Goal: Task Accomplishment & Management: Complete application form

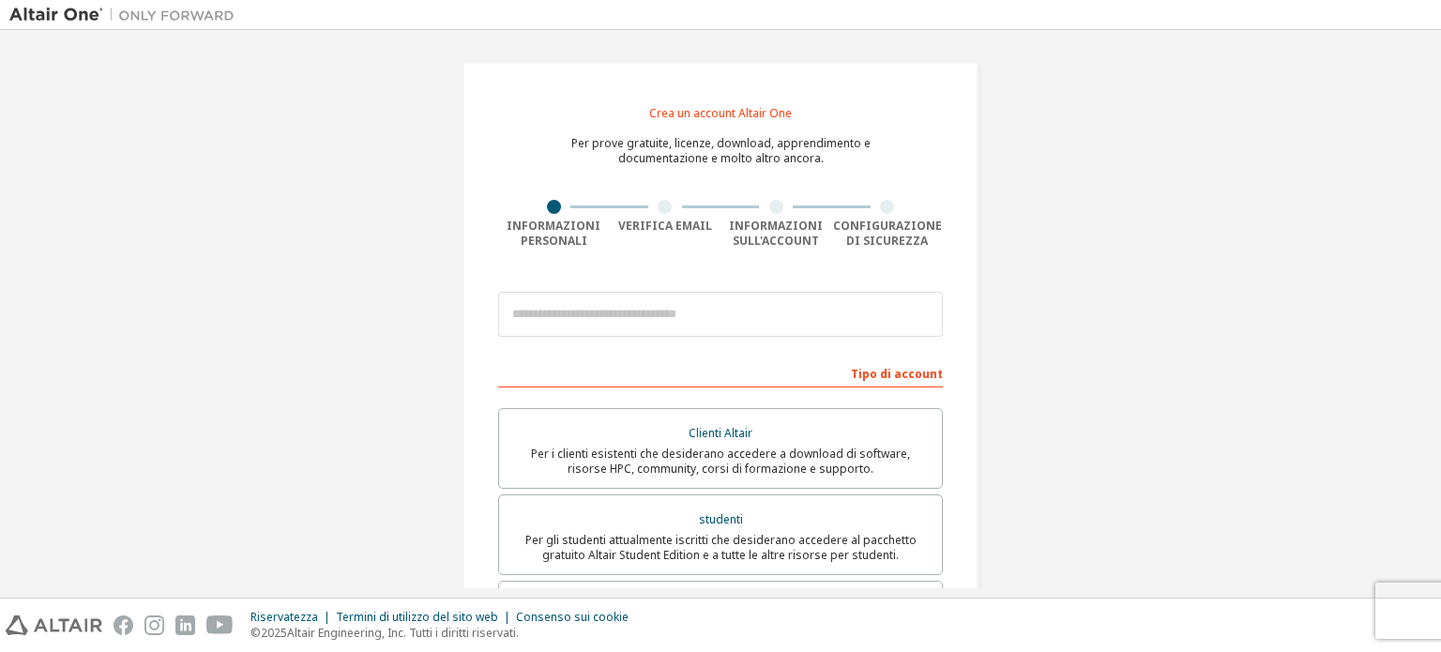
click at [0, 0] on button "Manage Preferences" at bounding box center [0, 0] width 0 height 0
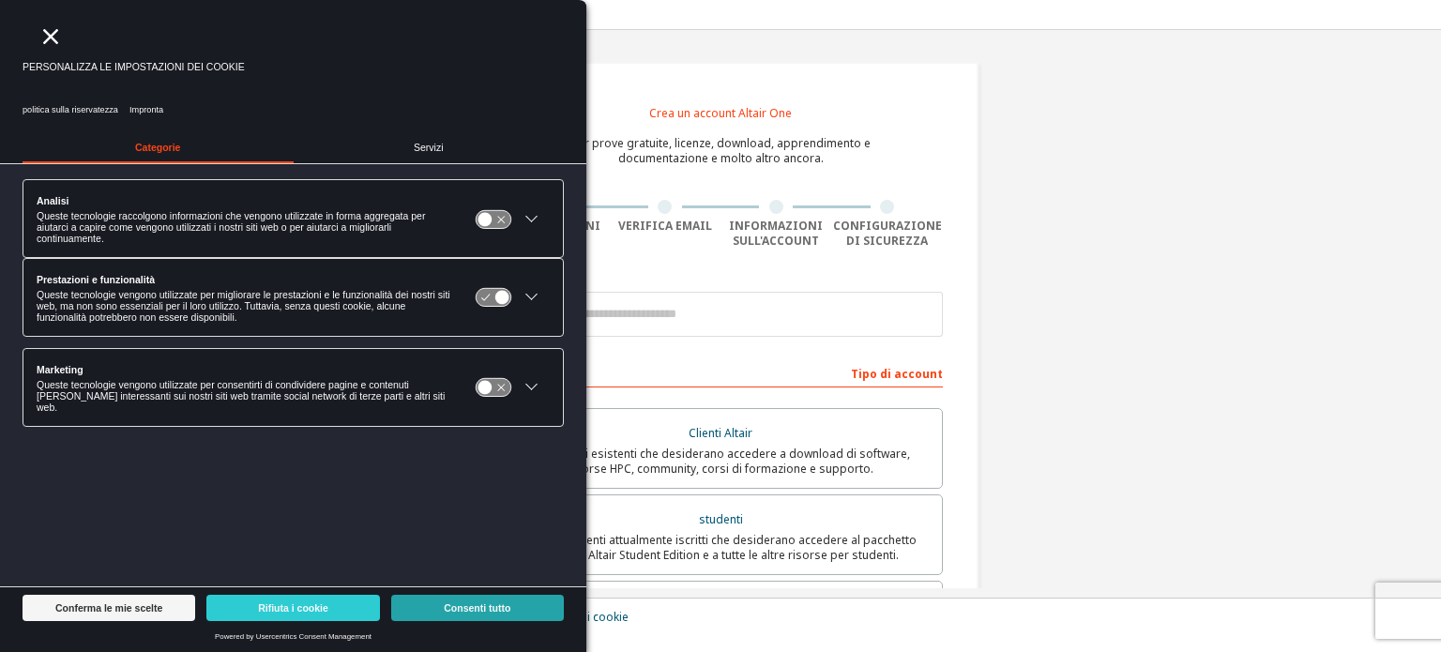
click at [507, 611] on font "Consenti tutto" at bounding box center [477, 607] width 67 height 11
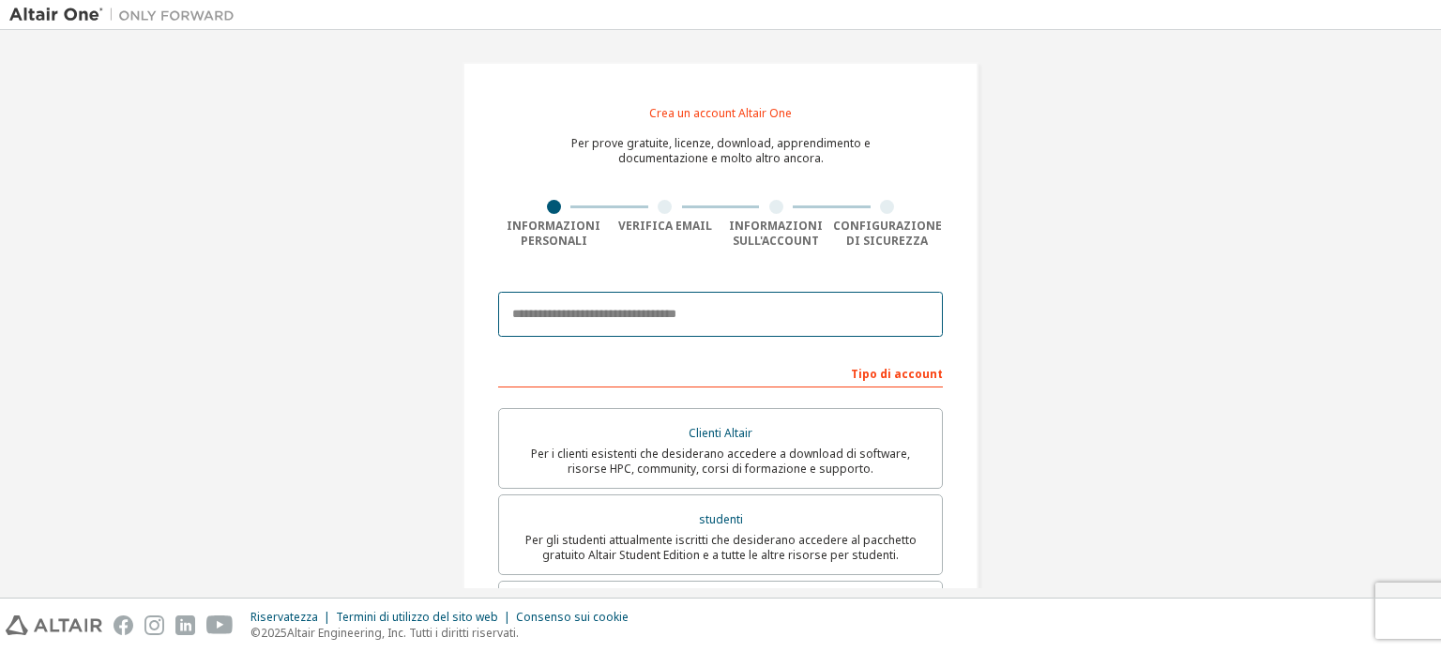
click at [691, 312] on input "email" at bounding box center [720, 314] width 445 height 45
type input "**********"
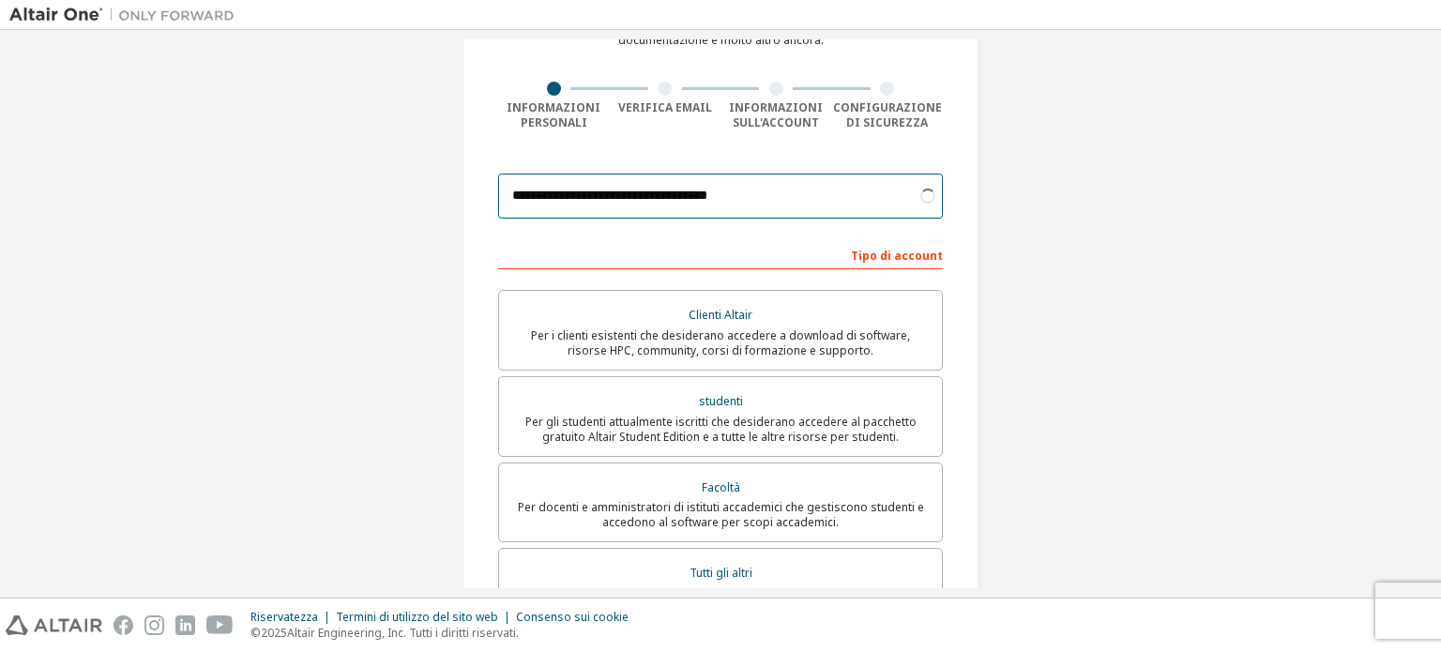
scroll to position [119, 0]
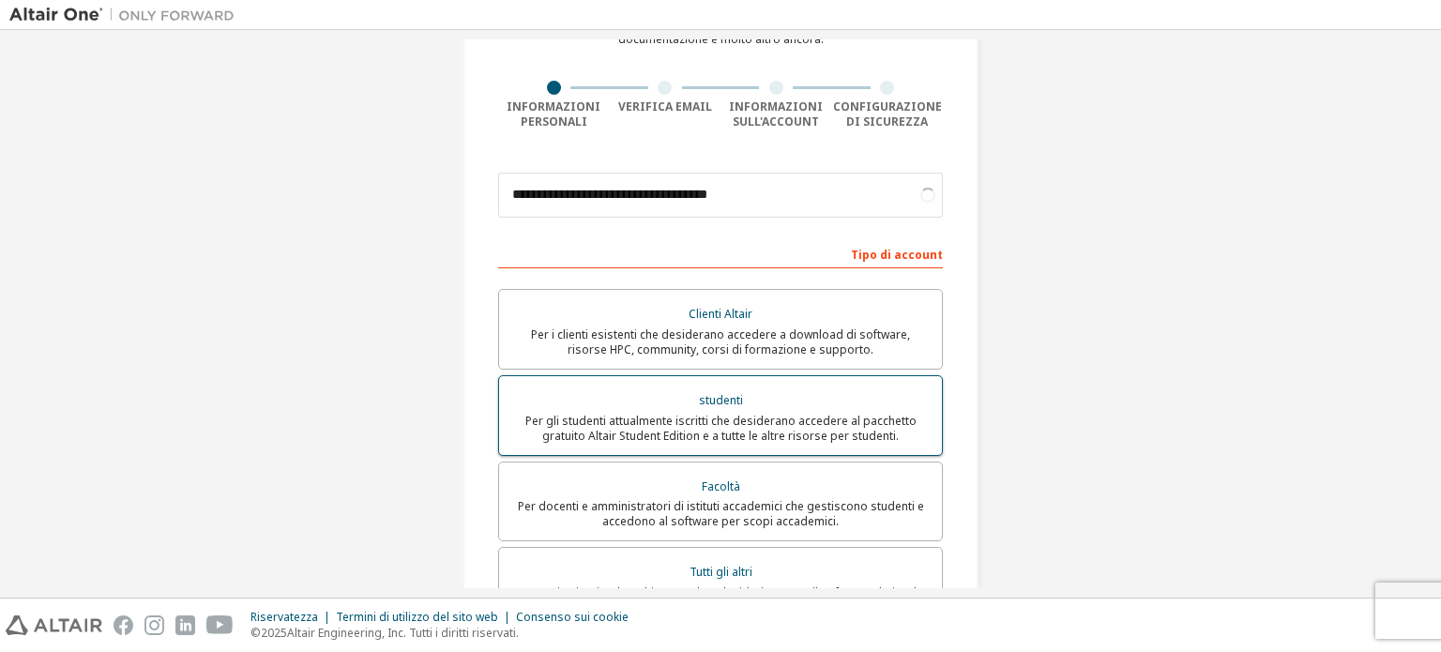
click at [810, 423] on font "Per gli studenti attualmente iscritti che desiderano accedere al pacchetto grat…" at bounding box center [720, 428] width 391 height 31
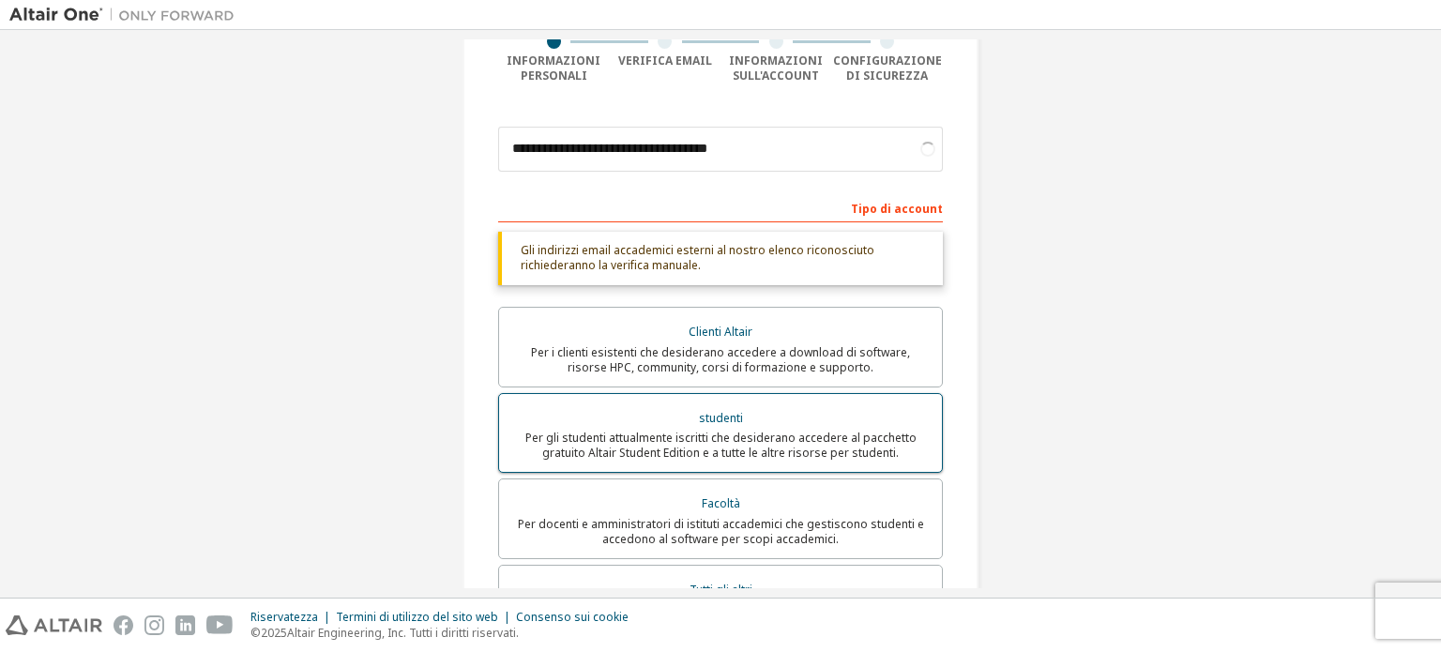
scroll to position [183, 0]
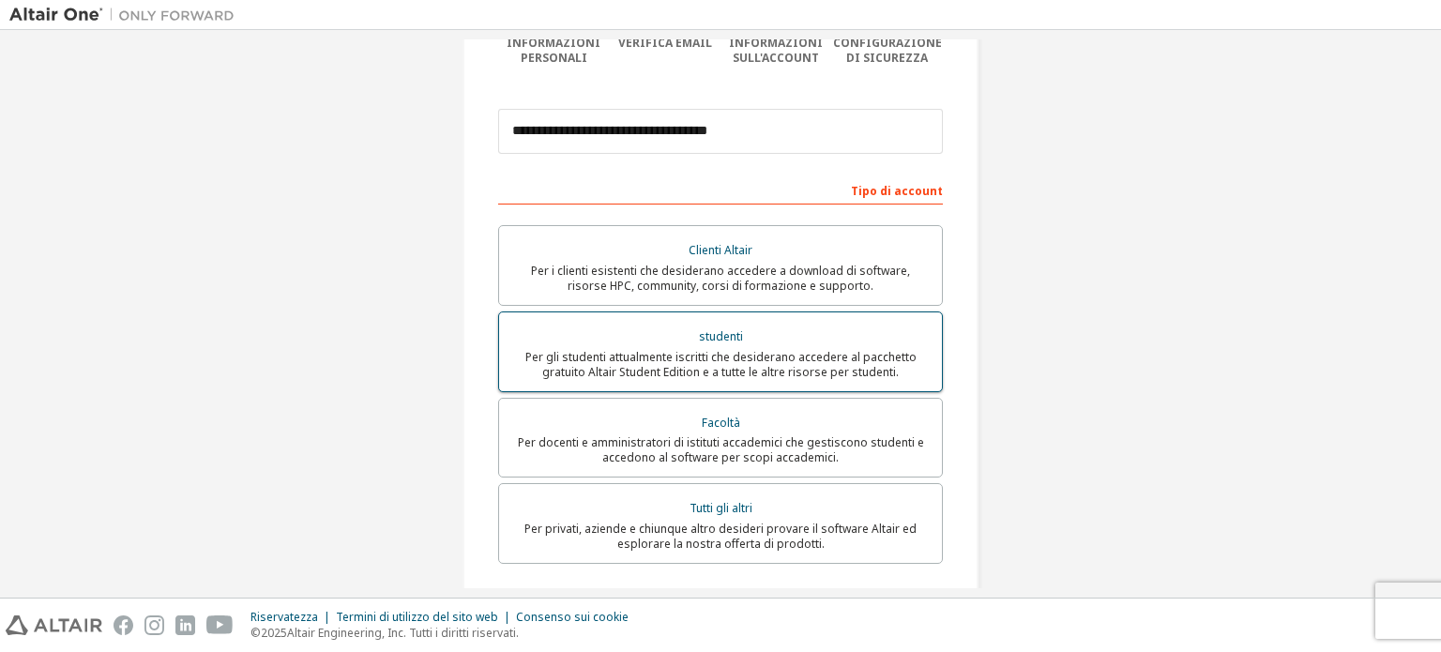
click at [702, 328] on font "studenti" at bounding box center [721, 336] width 44 height 16
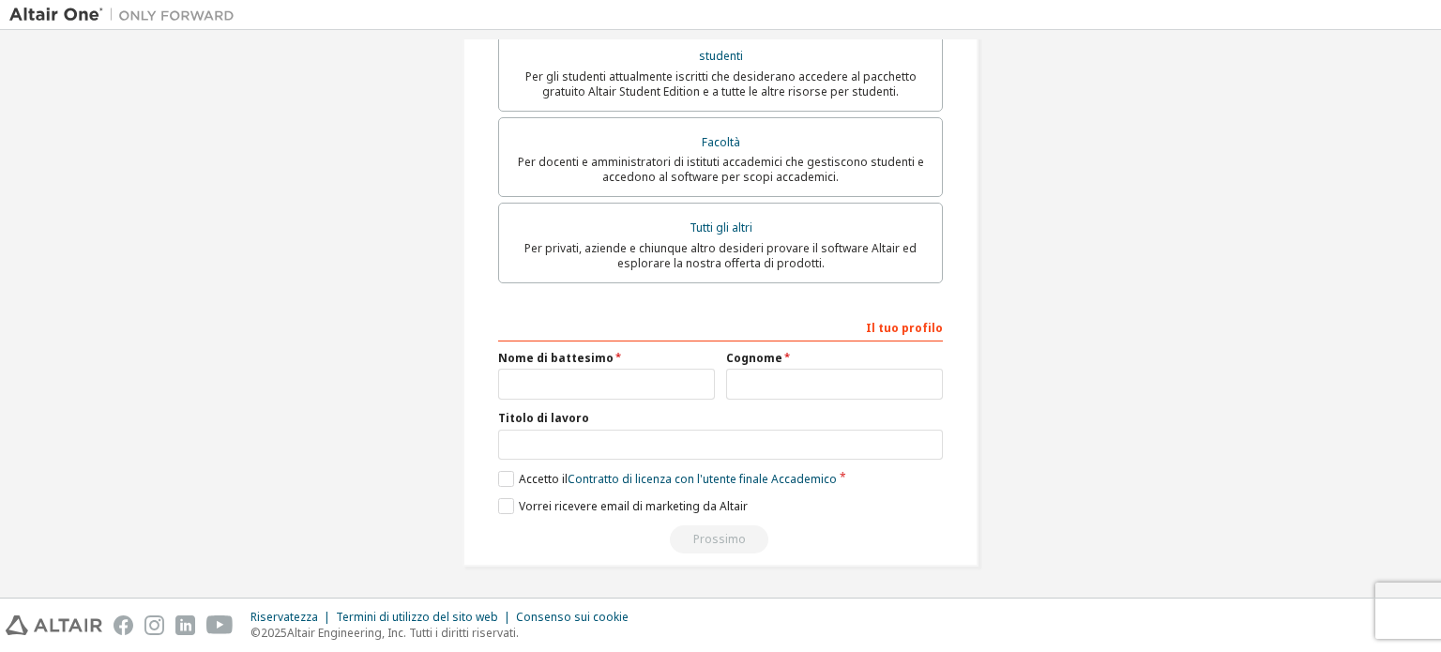
scroll to position [466, 0]
click at [632, 367] on div "Nome di battesimo" at bounding box center [606, 374] width 228 height 49
click at [617, 375] on input "text" at bounding box center [606, 383] width 217 height 31
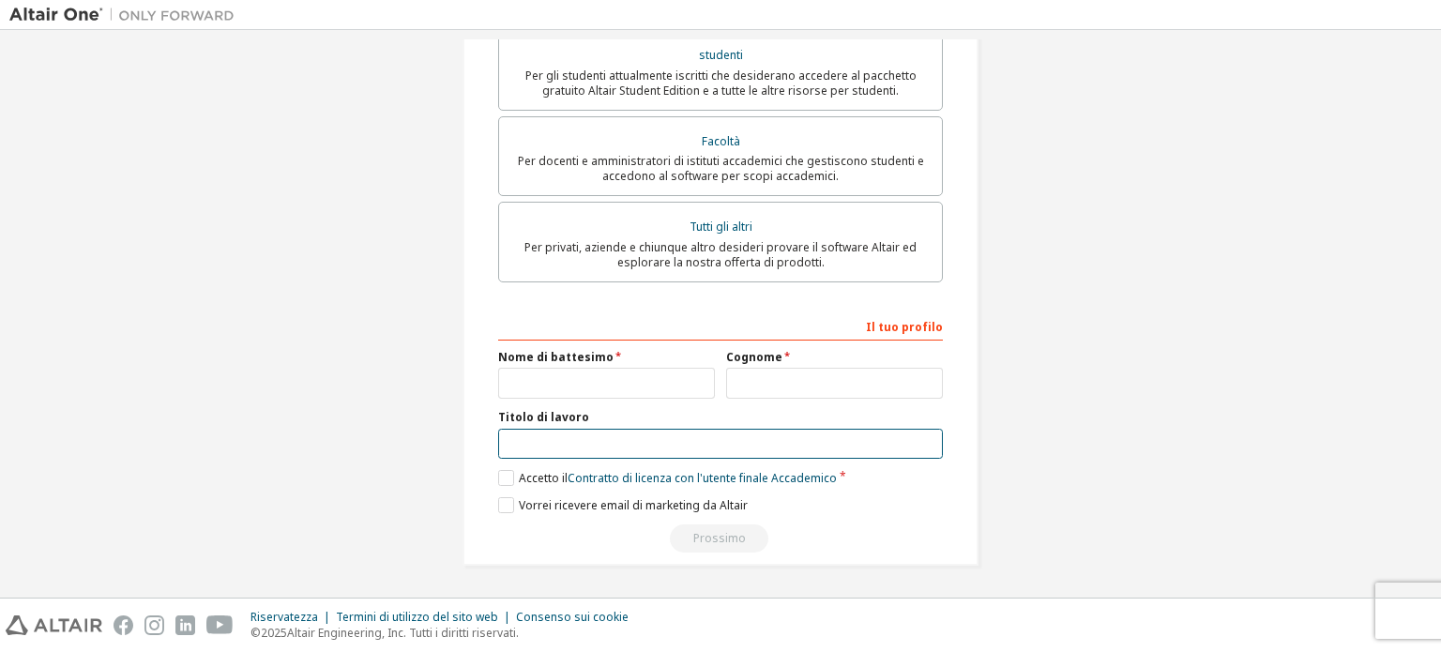
click at [535, 432] on input "text" at bounding box center [720, 444] width 445 height 31
type input "********"
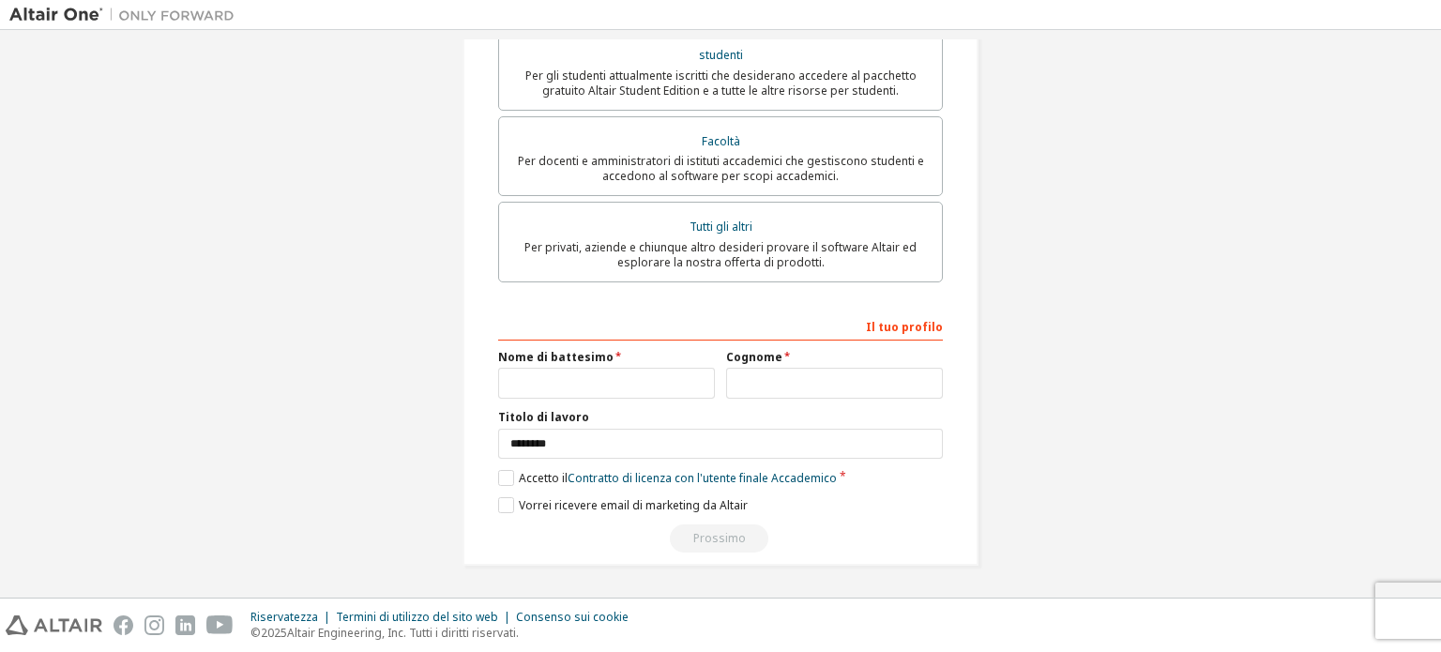
click at [709, 532] on div "Prossimo" at bounding box center [720, 538] width 445 height 28
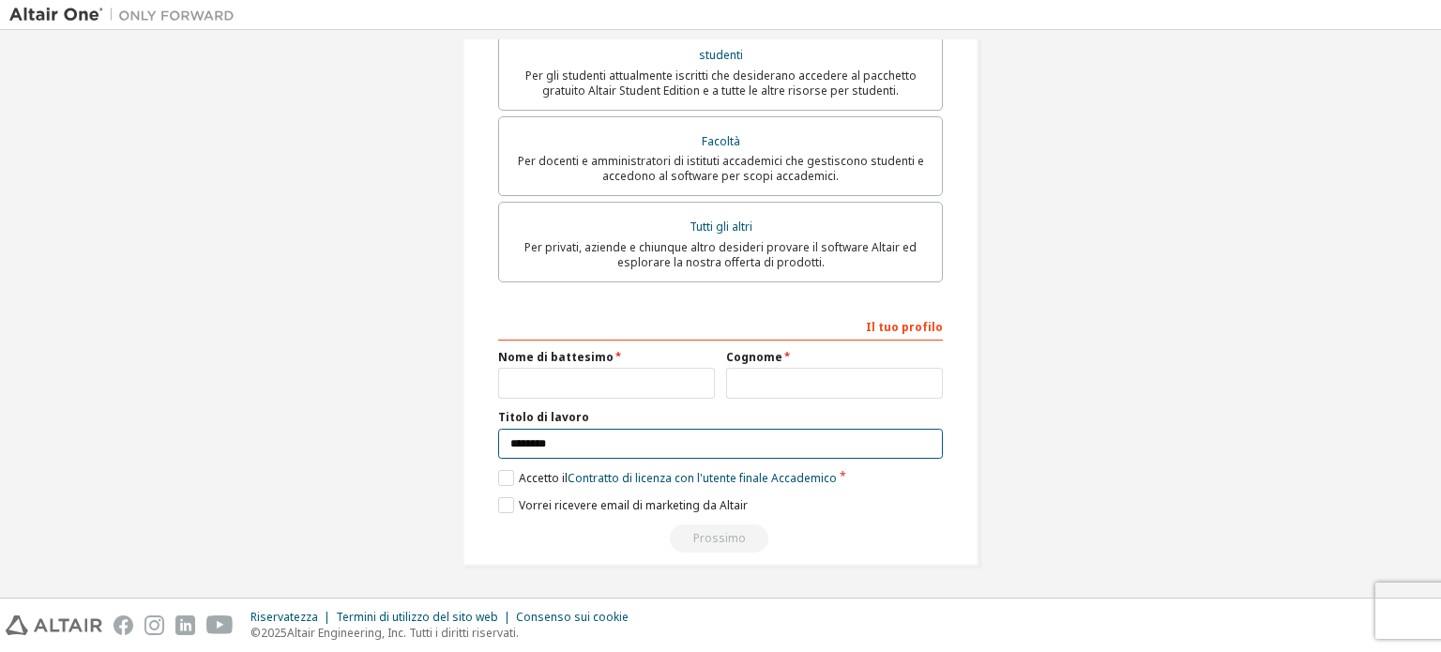
click at [702, 440] on input "********" at bounding box center [720, 444] width 445 height 31
click at [750, 477] on font "Contratto di licenza con l'utente finale" at bounding box center [667, 478] width 201 height 16
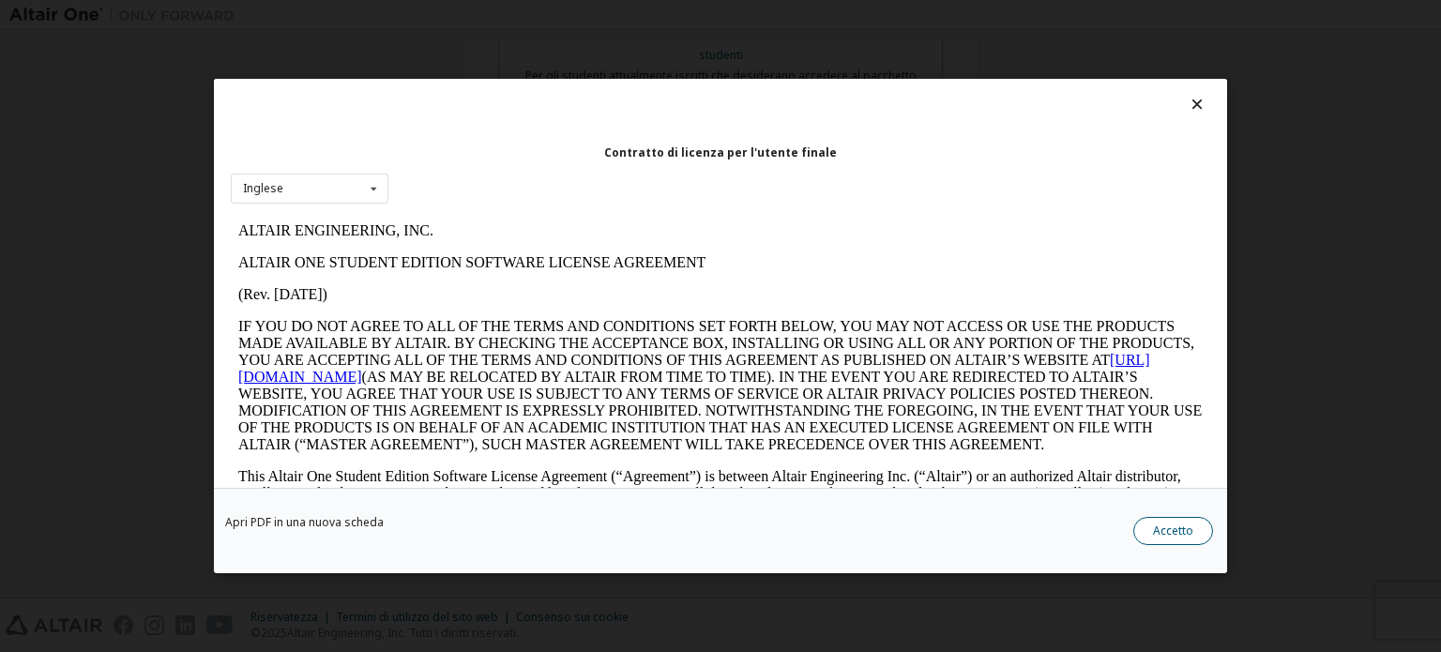
scroll to position [0, 0]
click at [1173, 524] on font "Accetto" at bounding box center [1173, 530] width 40 height 16
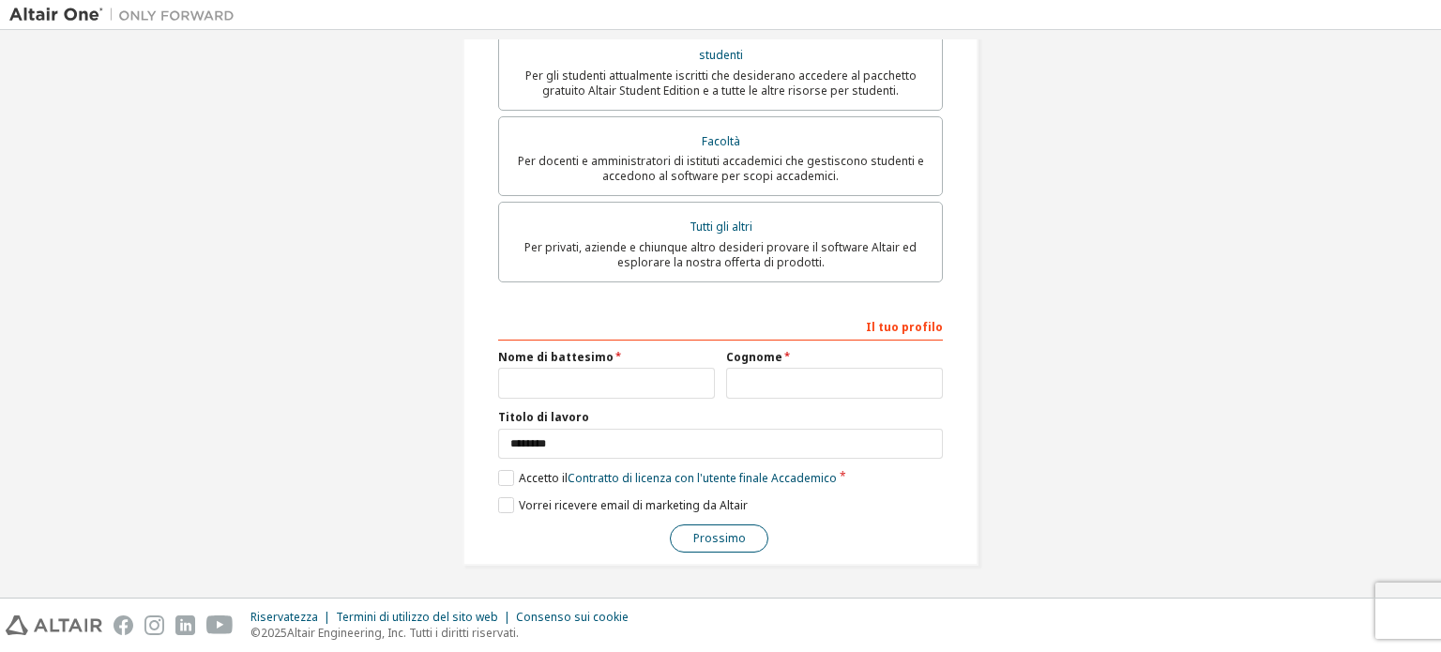
click at [712, 527] on button "Prossimo" at bounding box center [719, 538] width 98 height 28
click at [552, 395] on input "*" at bounding box center [606, 383] width 217 height 31
type input "*******"
type input "*********"
click at [740, 552] on button "Prossimo" at bounding box center [719, 538] width 98 height 28
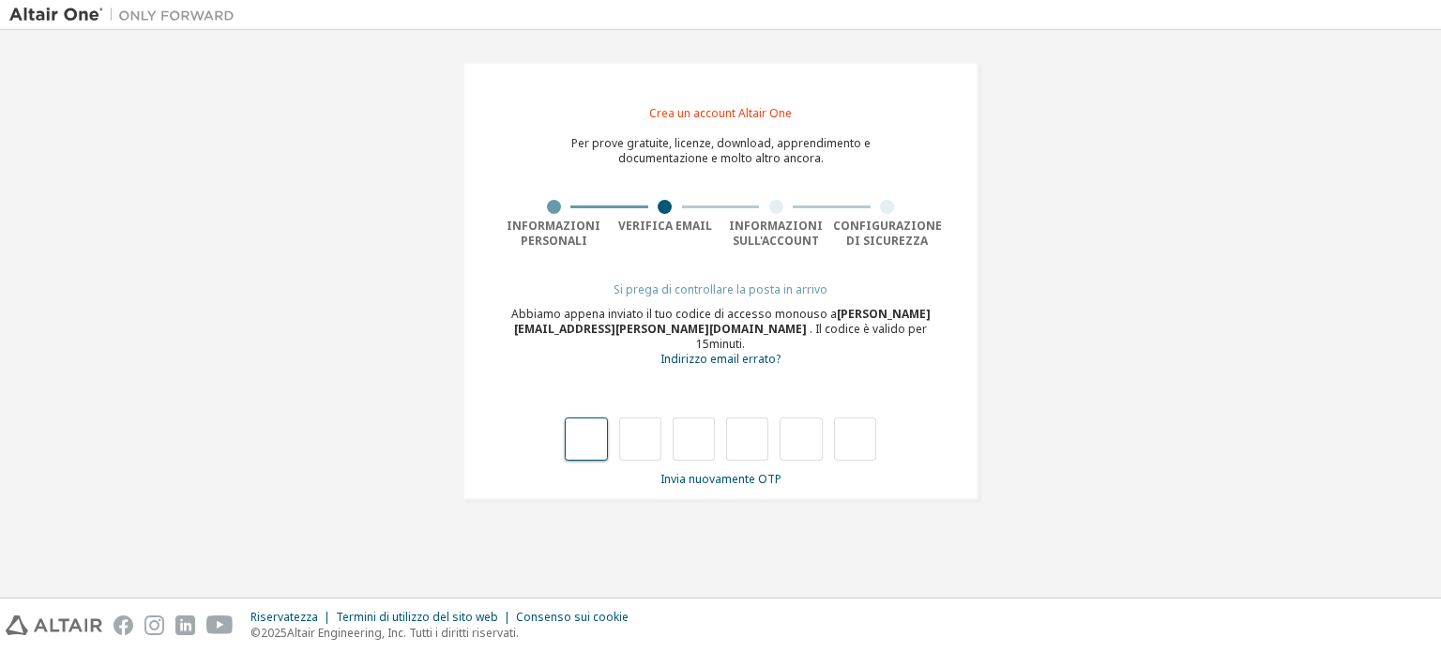
type input "*"
click at [699, 436] on input "*" at bounding box center [693, 438] width 42 height 43
type input "*"
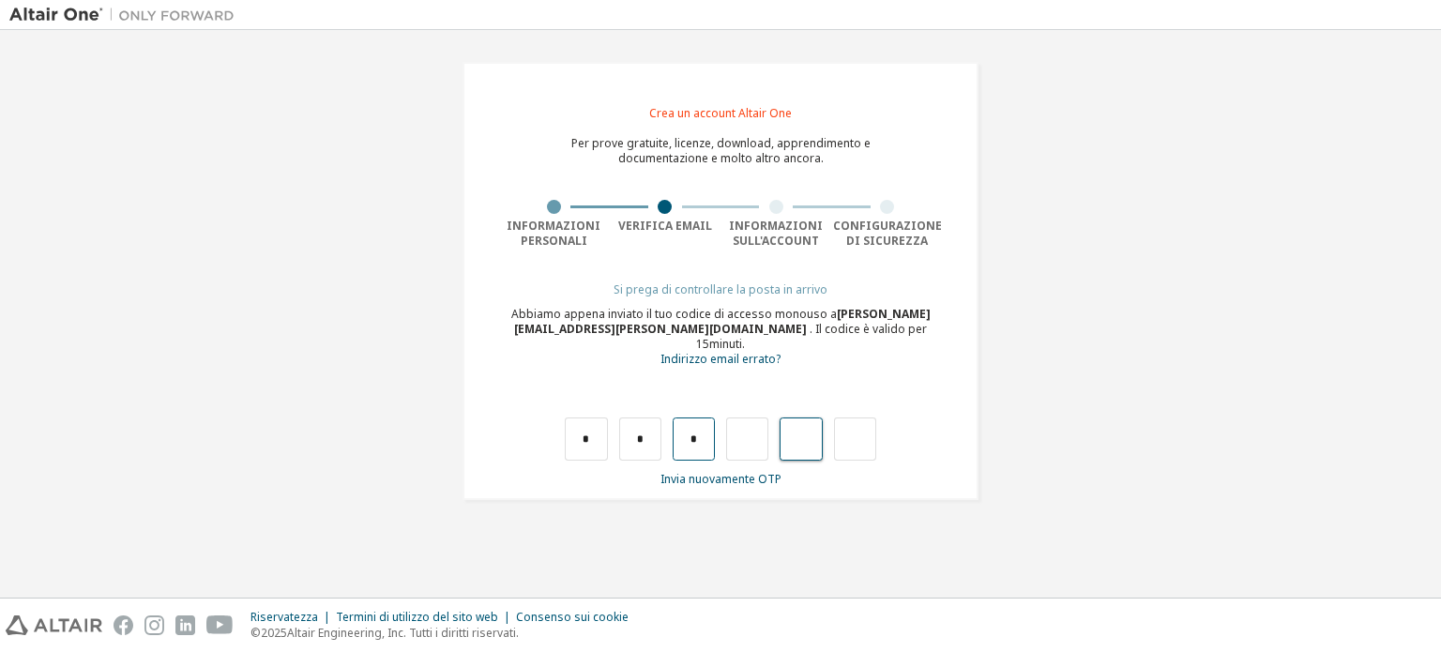
type input "*"
click at [719, 427] on div at bounding box center [735, 438] width 42 height 43
click at [548, 422] on div "Codice errato. Riprova." at bounding box center [720, 420] width 445 height 82
click at [555, 423] on div "Codice errato. Riprova." at bounding box center [720, 420] width 445 height 82
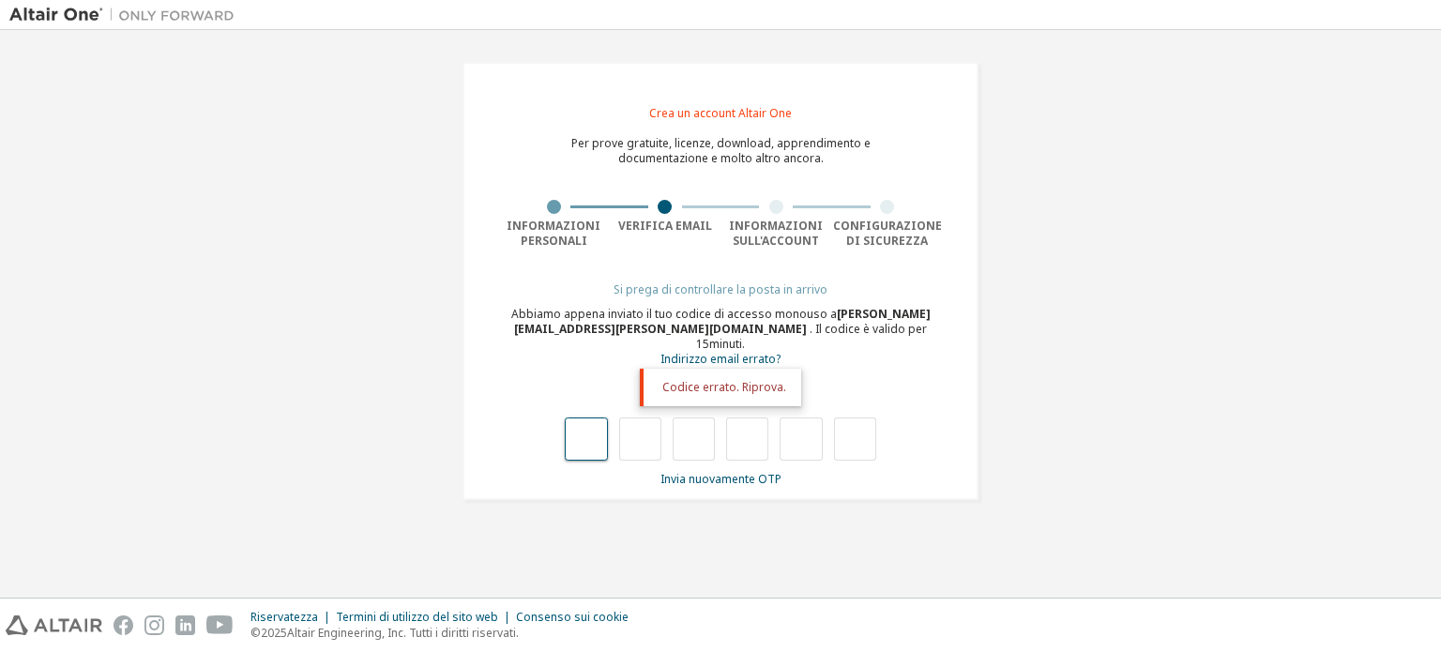
click at [586, 422] on input "text" at bounding box center [586, 438] width 42 height 43
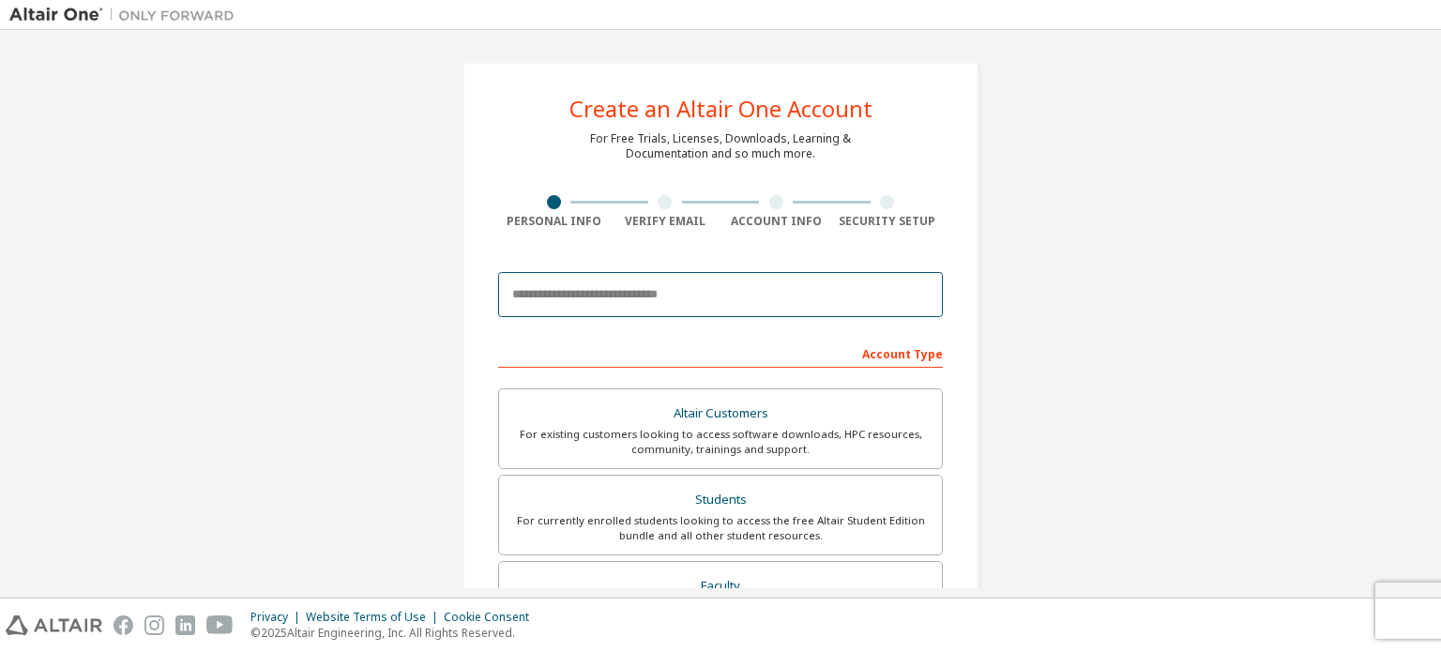
drag, startPoint x: 0, startPoint y: 0, endPoint x: 702, endPoint y: 303, distance: 764.2
click at [702, 303] on input "email" at bounding box center [720, 294] width 445 height 45
type input "**********"
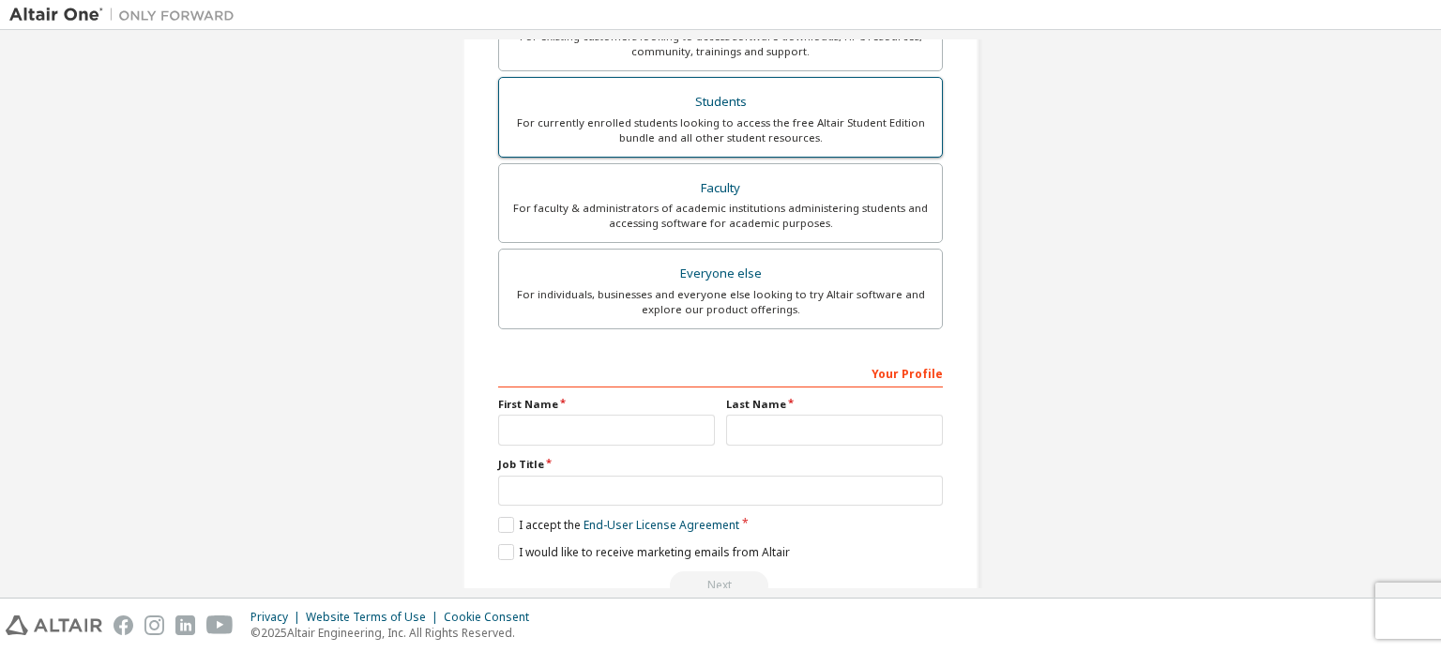
click at [720, 96] on div "Students" at bounding box center [720, 102] width 420 height 26
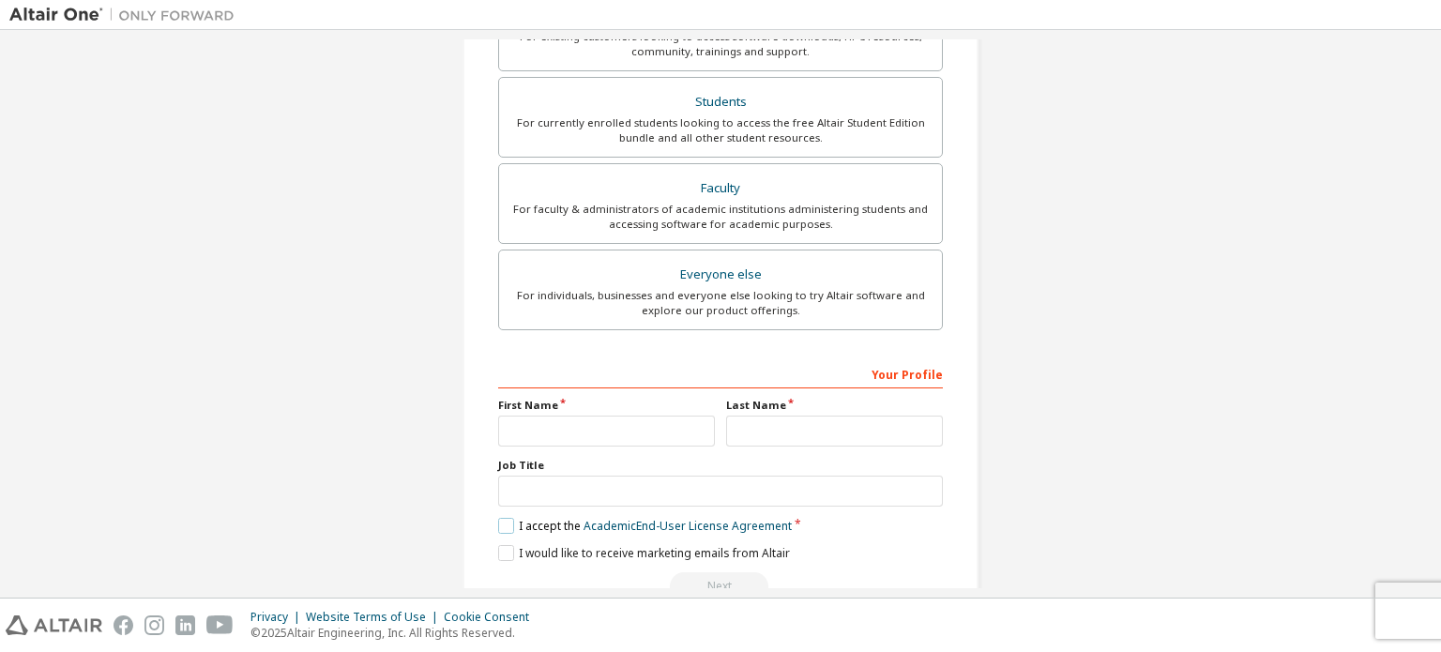
click at [502, 519] on label "I accept the Academic End-User License Agreement" at bounding box center [645, 526] width 294 height 16
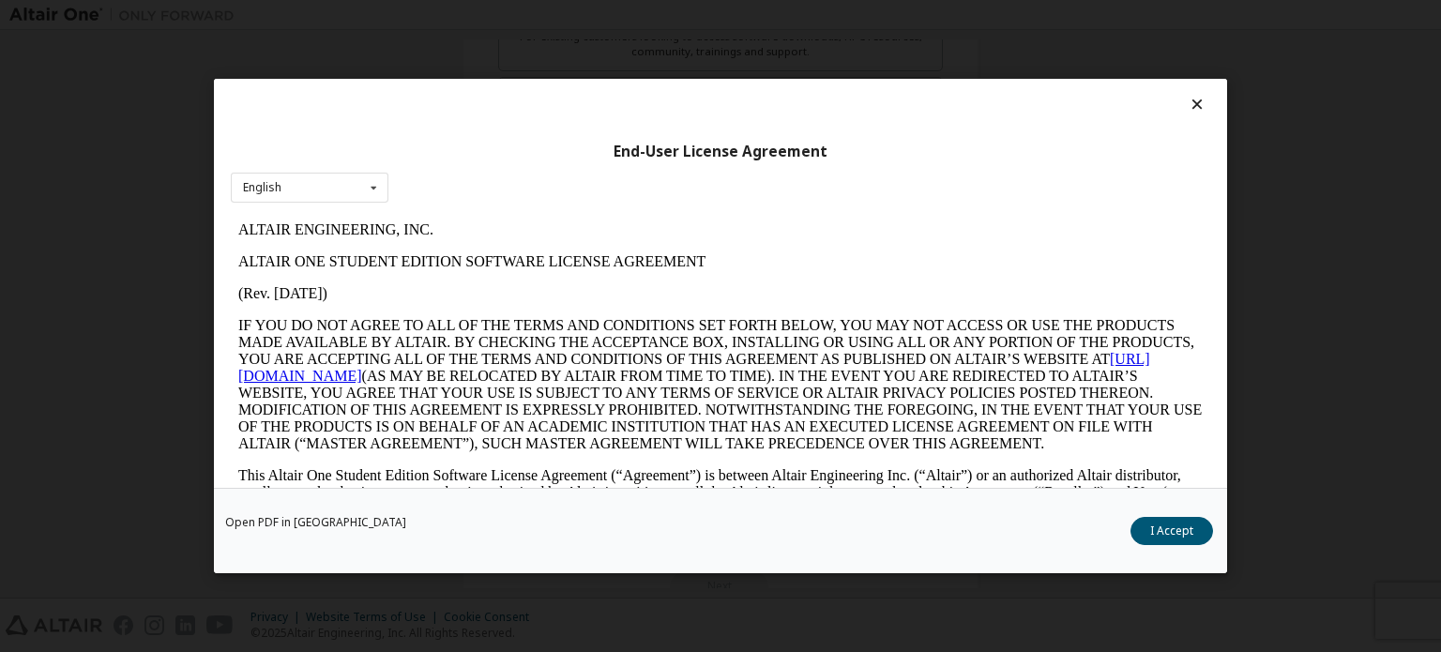
scroll to position [0, 0]
click at [1169, 540] on button "I Accept" at bounding box center [1171, 531] width 83 height 28
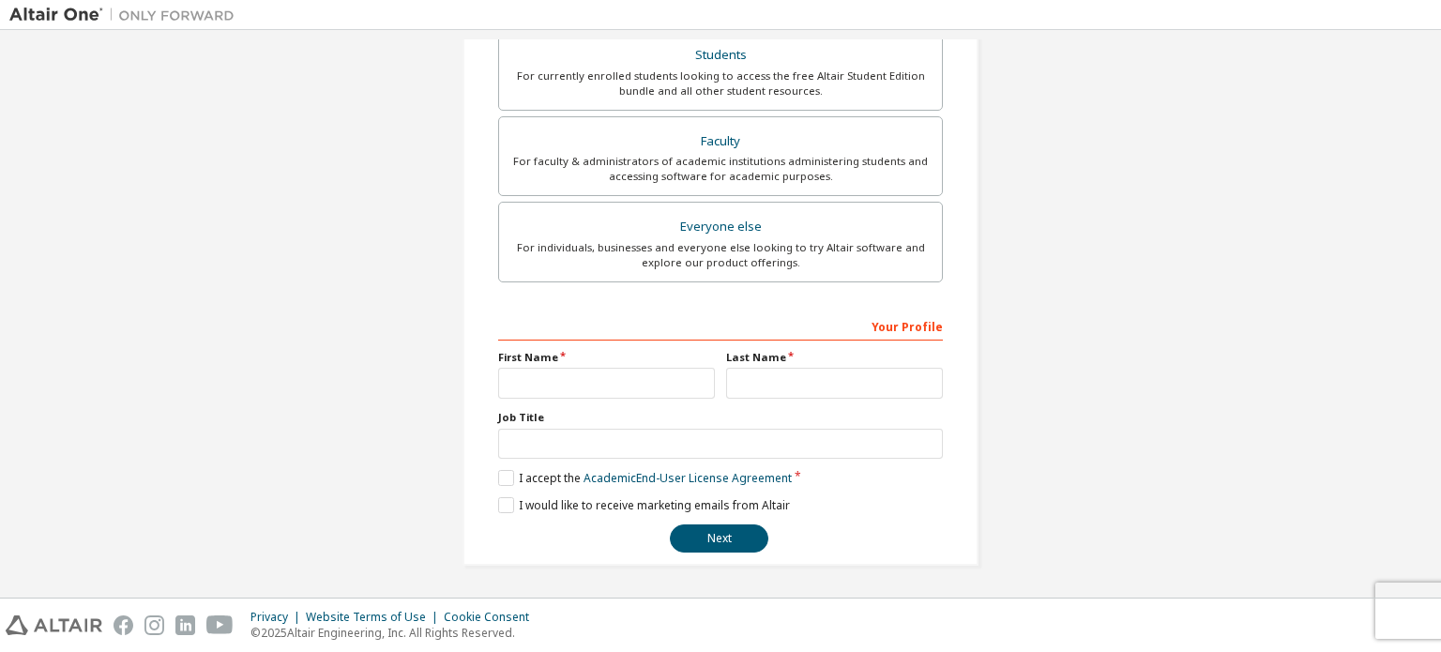
scroll to position [398, 0]
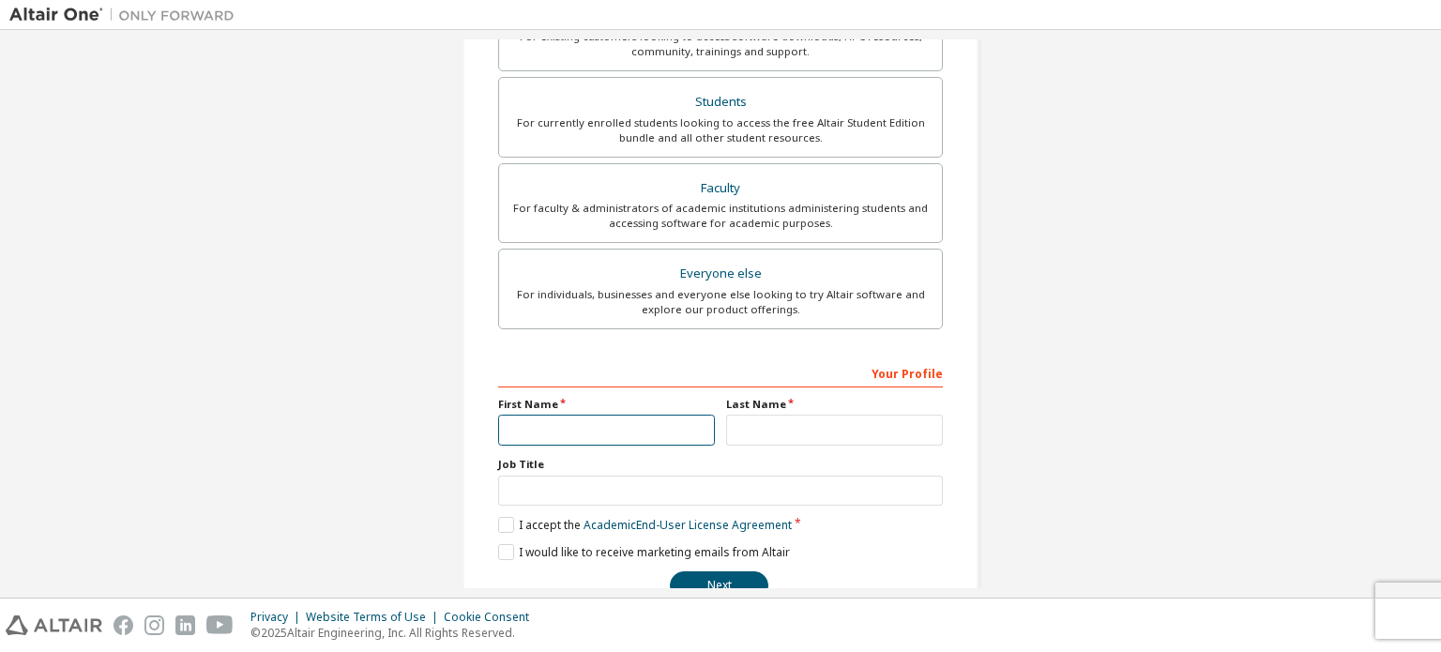
click at [617, 434] on input "text" at bounding box center [606, 430] width 217 height 31
type input "*******"
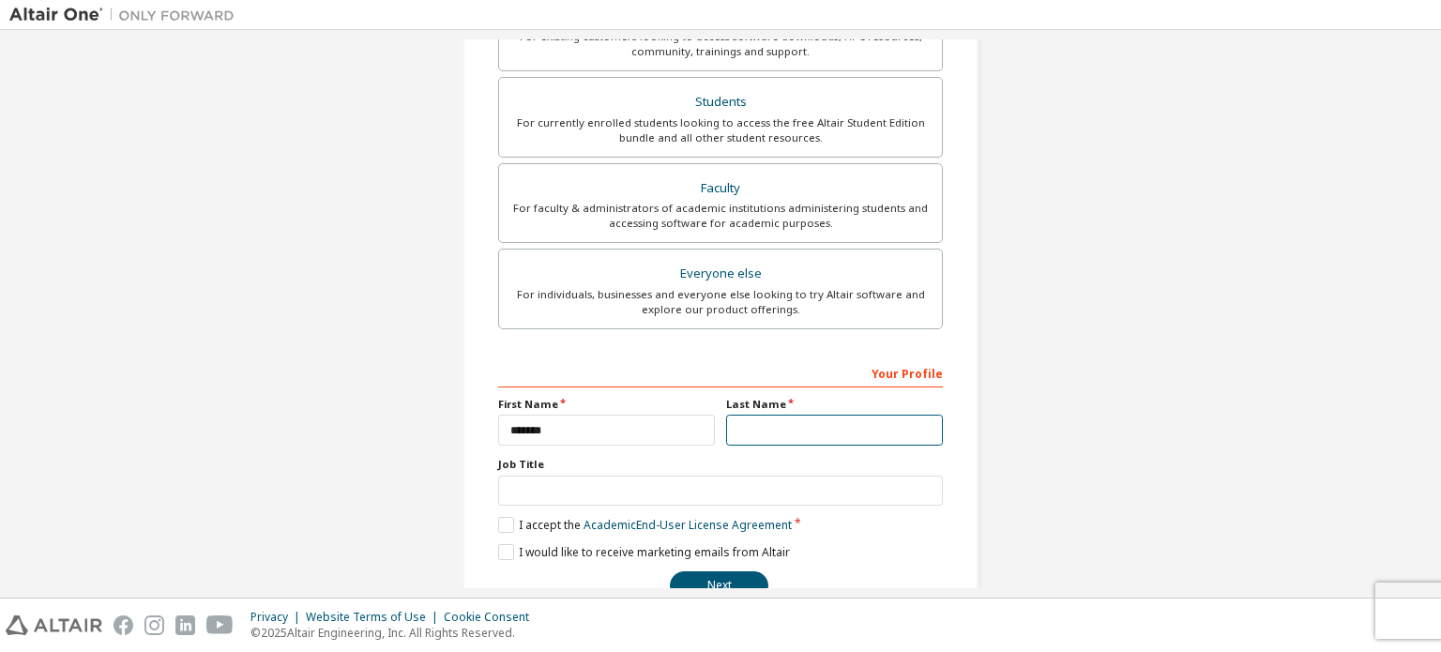
type input "*********"
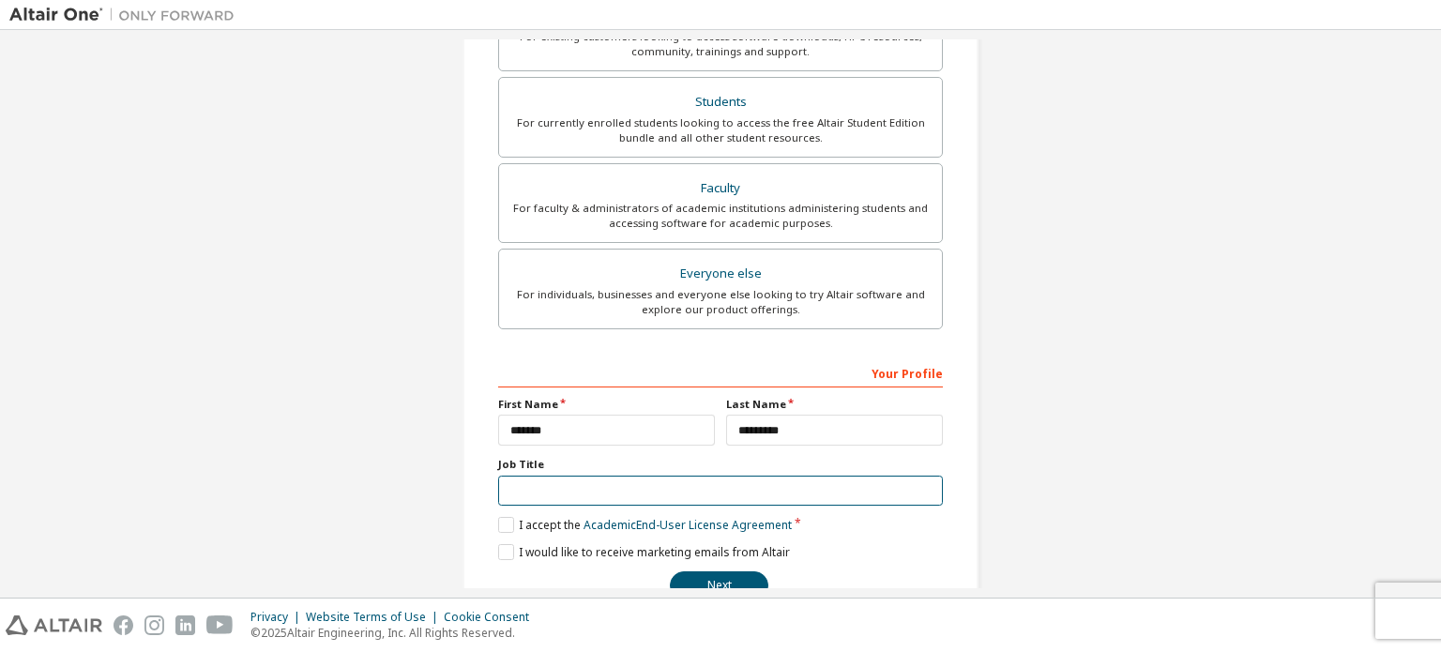
click at [592, 487] on input "text" at bounding box center [720, 491] width 445 height 31
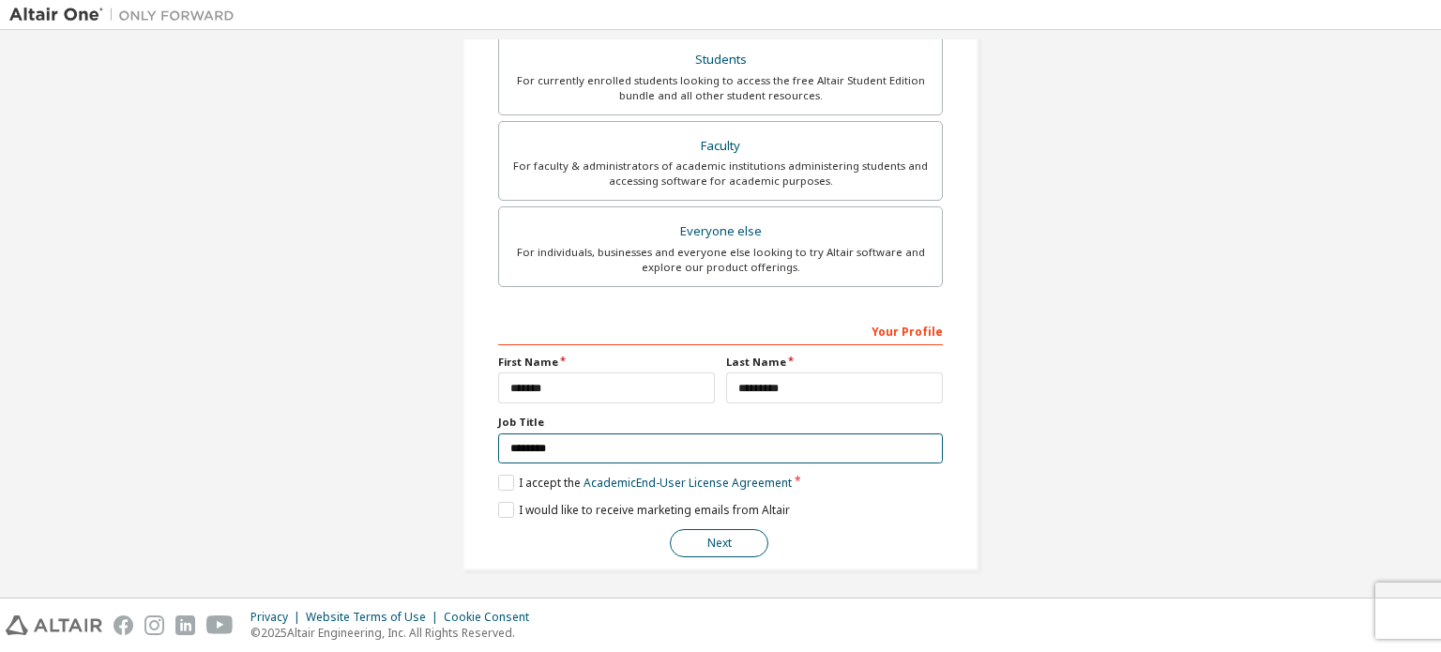
type input "********"
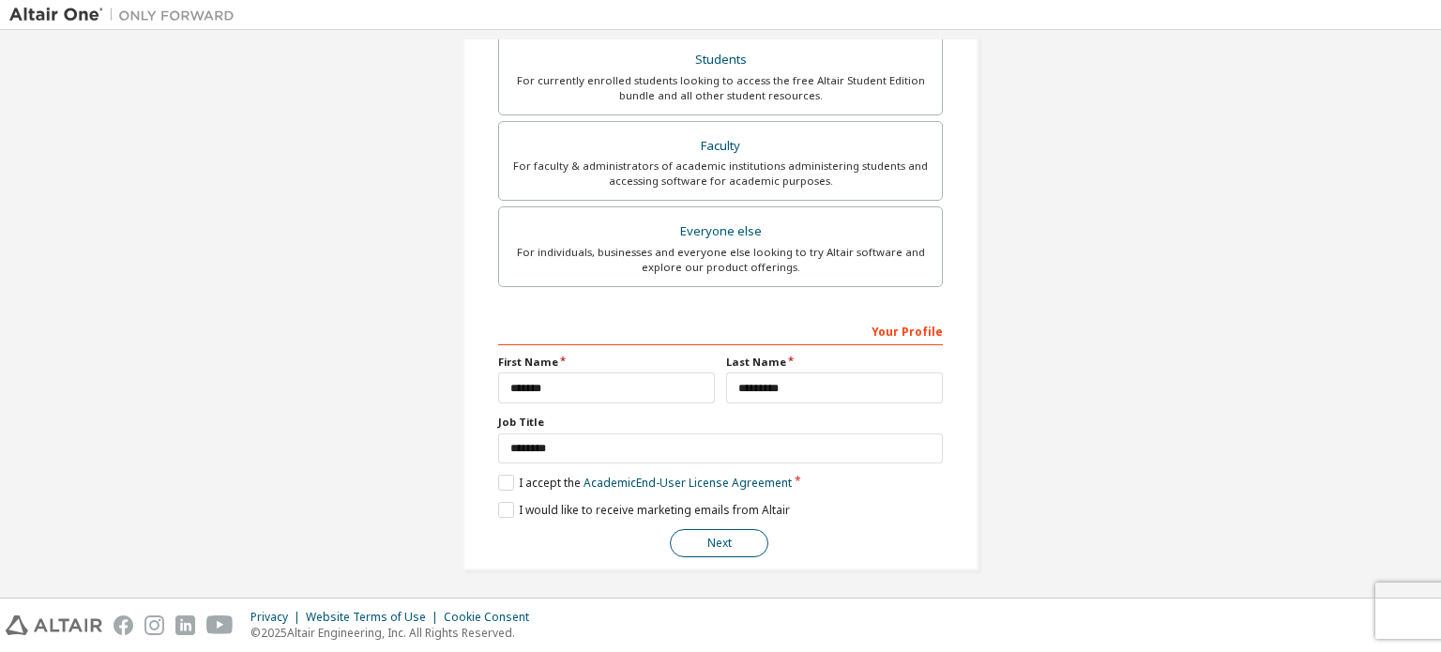
click at [713, 541] on button "Next" at bounding box center [719, 543] width 98 height 28
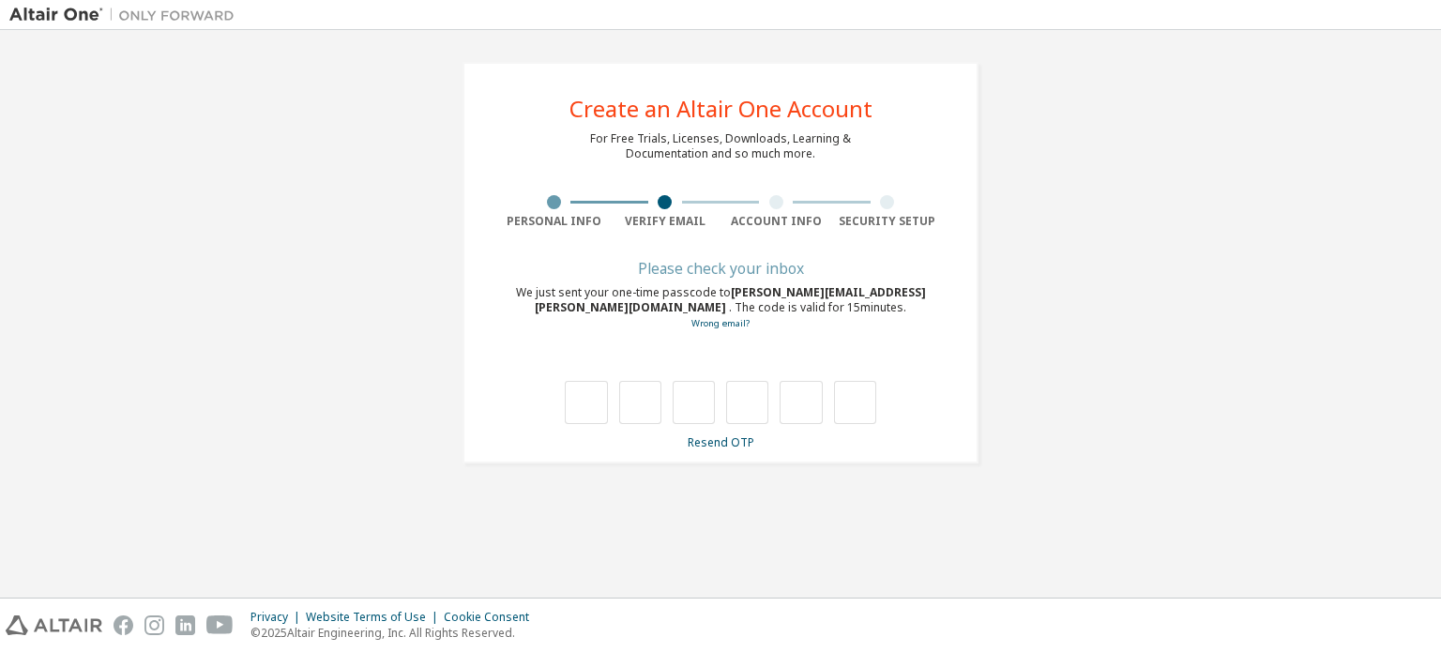
scroll to position [0, 0]
type input "*"
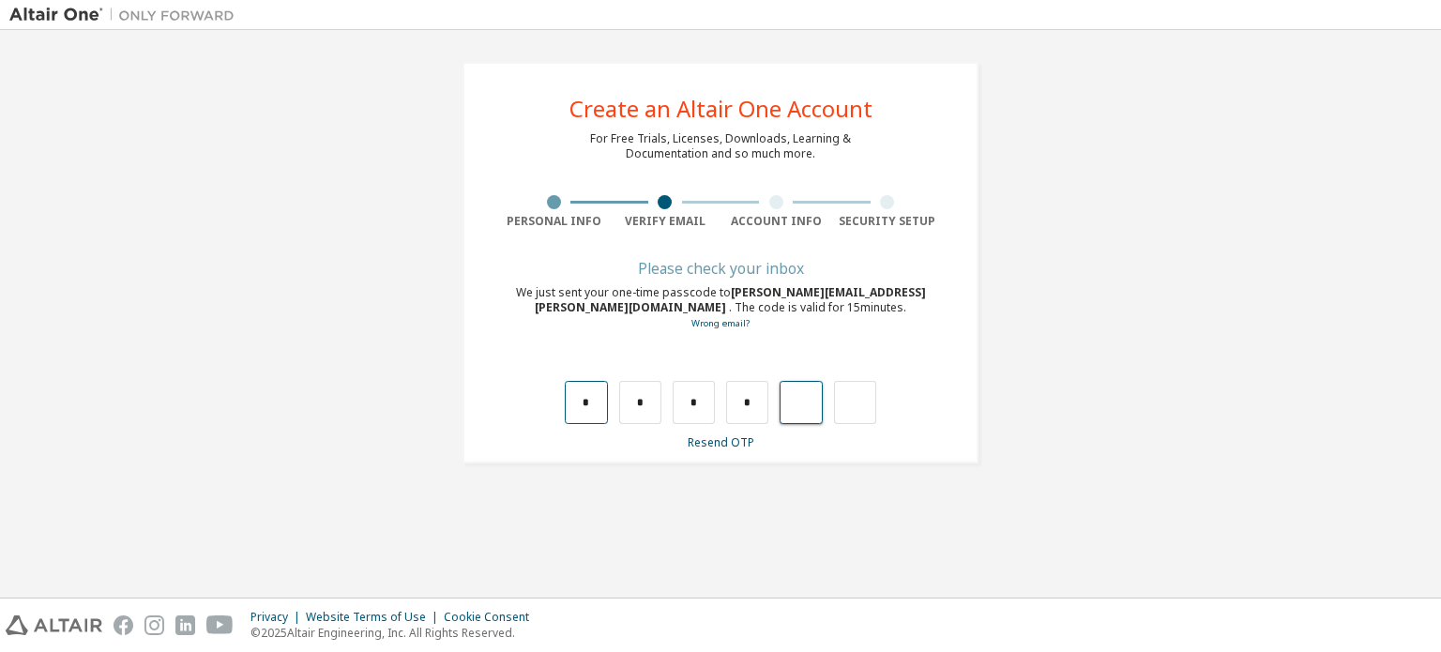
type input "*"
